Goal: Entertainment & Leisure: Consume media (video, audio)

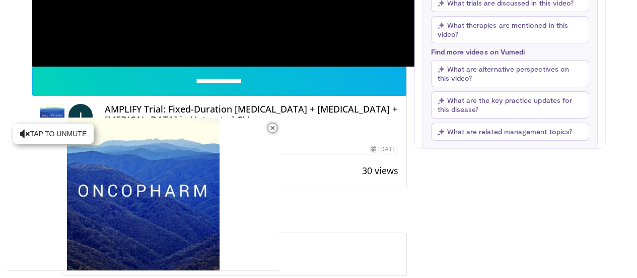
scroll to position [290, 0]
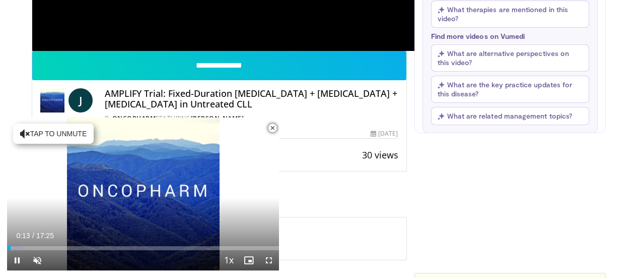
click at [272, 128] on span "Video Player" at bounding box center [273, 128] width 20 height 20
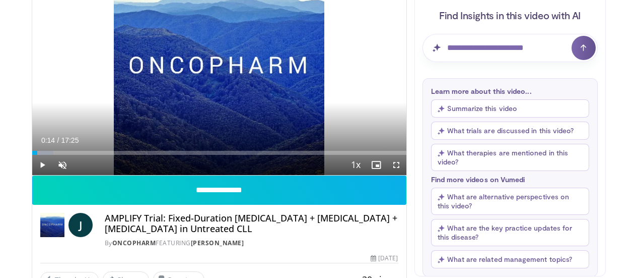
scroll to position [144, 0]
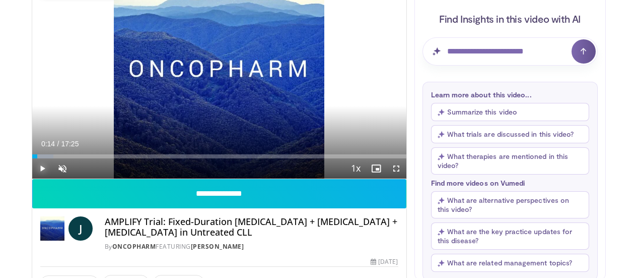
click at [32, 178] on span "Video Player" at bounding box center [42, 168] width 20 height 20
click at [52, 178] on span "Video Player" at bounding box center [62, 168] width 20 height 20
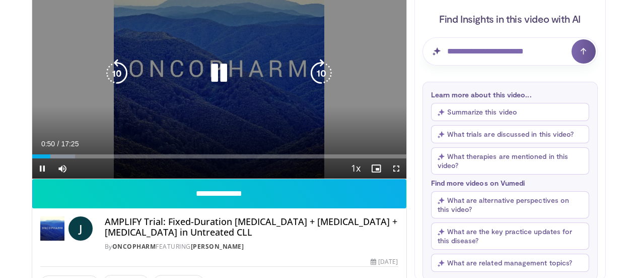
click at [168, 26] on div "10 seconds Tap to unmute" at bounding box center [219, 73] width 374 height 211
